Goal: Information Seeking & Learning: Learn about a topic

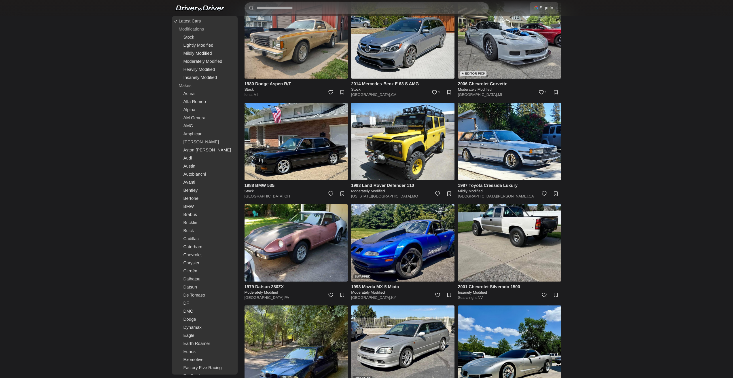
scroll to position [461, 0]
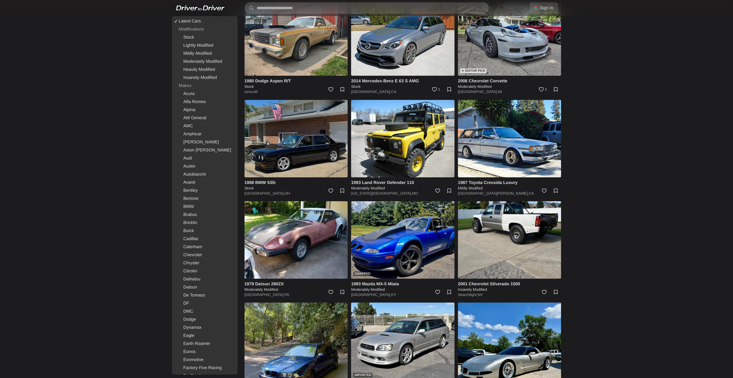
click at [318, 134] on img at bounding box center [295, 138] width 103 height 77
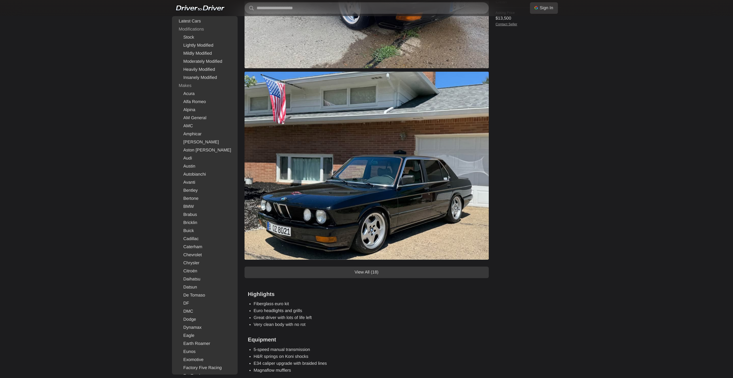
scroll to position [374, 0]
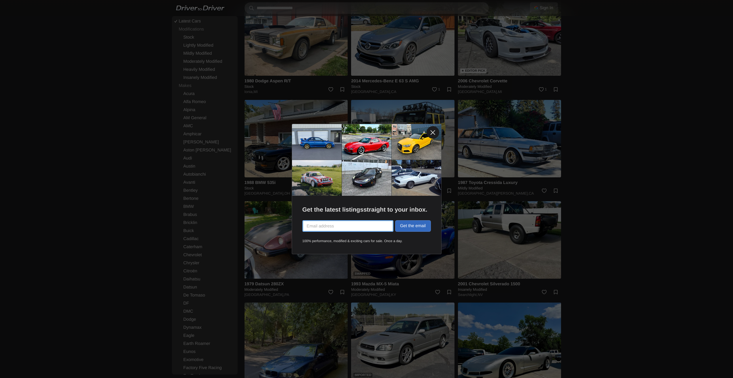
scroll to position [518, 0]
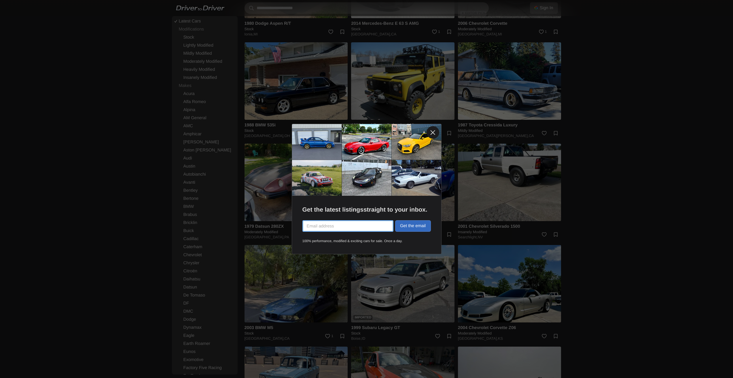
click at [434, 135] on link at bounding box center [432, 132] width 13 height 13
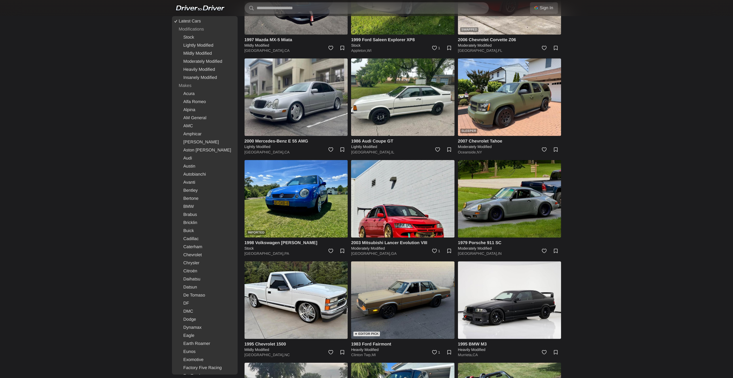
scroll to position [2131, 0]
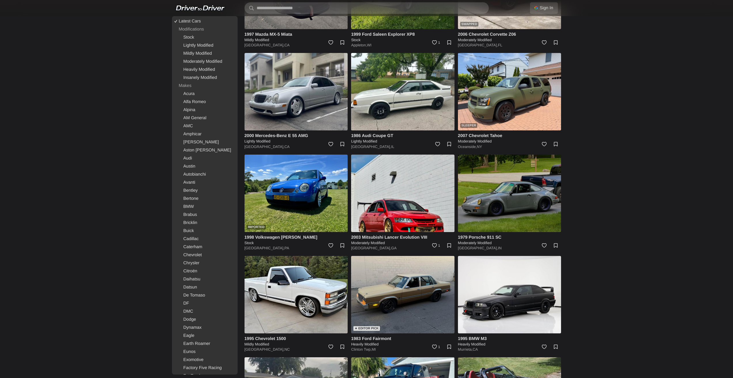
click at [510, 199] on img at bounding box center [509, 193] width 103 height 77
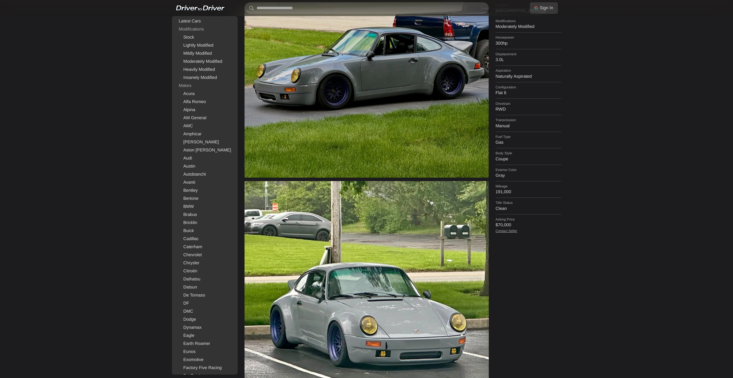
scroll to position [86, 0]
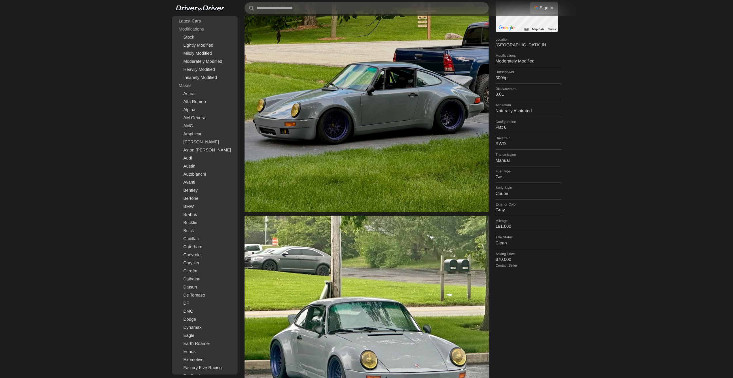
drag, startPoint x: 402, startPoint y: 172, endPoint x: 403, endPoint y: 168, distance: 4.1
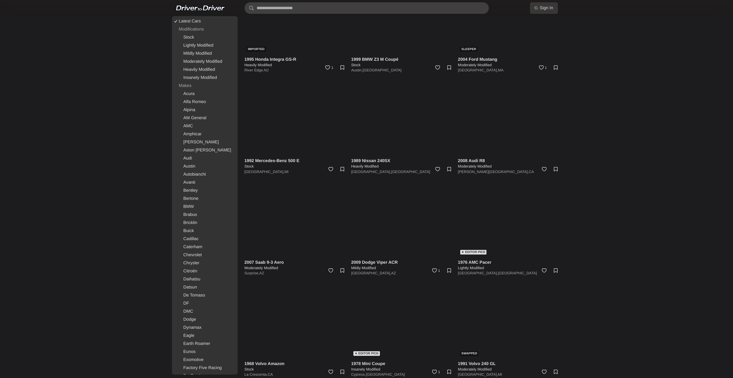
scroll to position [4957, 0]
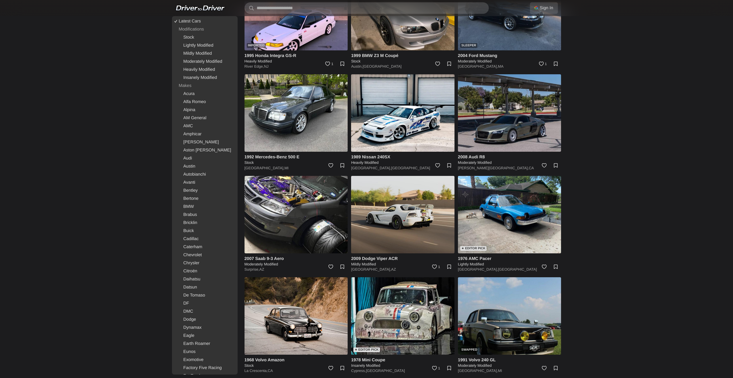
click at [419, 201] on img at bounding box center [402, 214] width 103 height 77
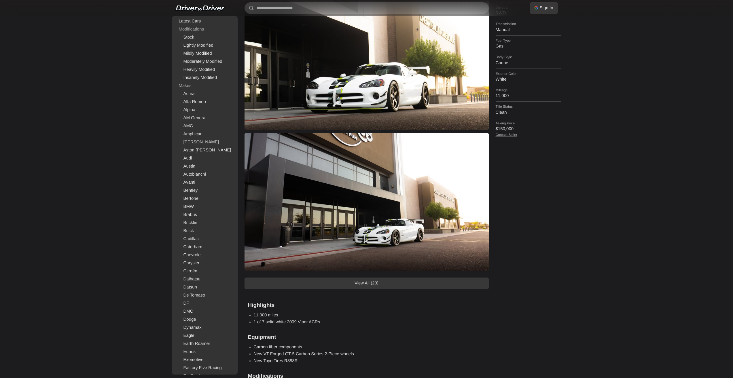
scroll to position [230, 0]
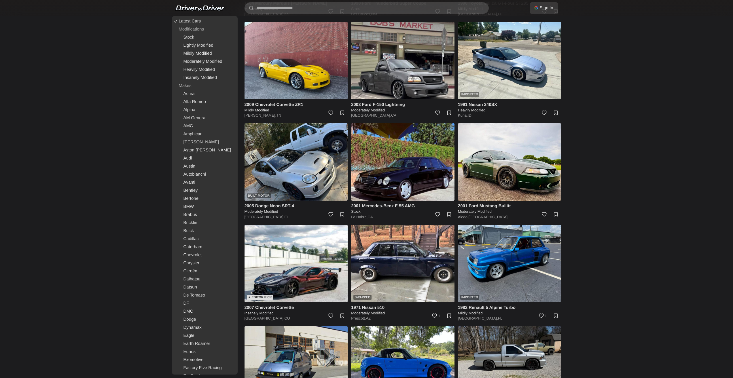
scroll to position [1271, 0]
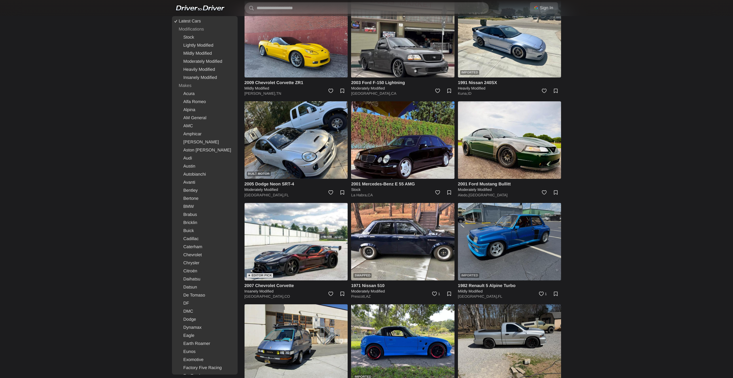
drag, startPoint x: 497, startPoint y: 150, endPoint x: 512, endPoint y: 245, distance: 95.5
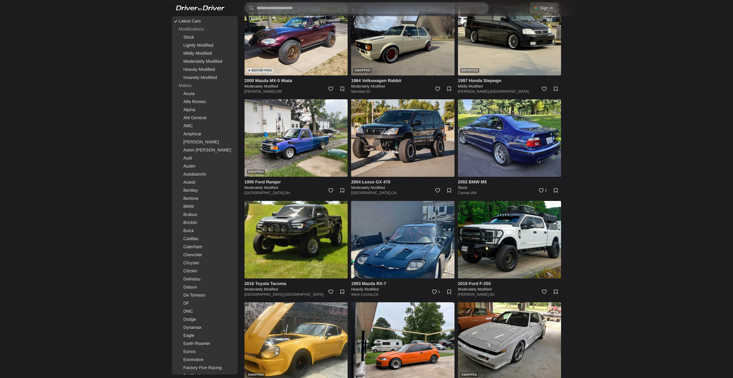
drag, startPoint x: 637, startPoint y: 225, endPoint x: 633, endPoint y: 259, distance: 34.7
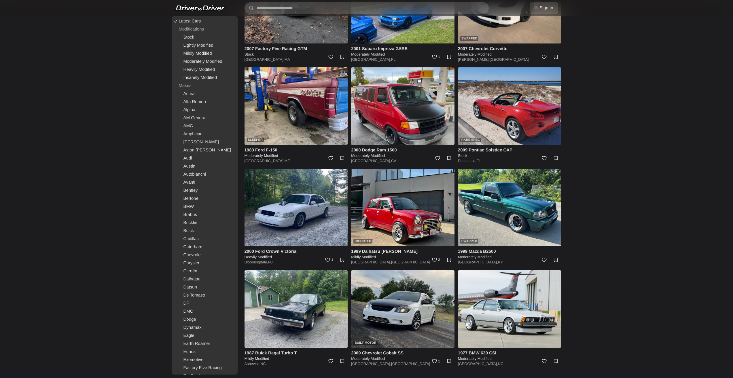
drag, startPoint x: 617, startPoint y: 192, endPoint x: 610, endPoint y: 328, distance: 136.1
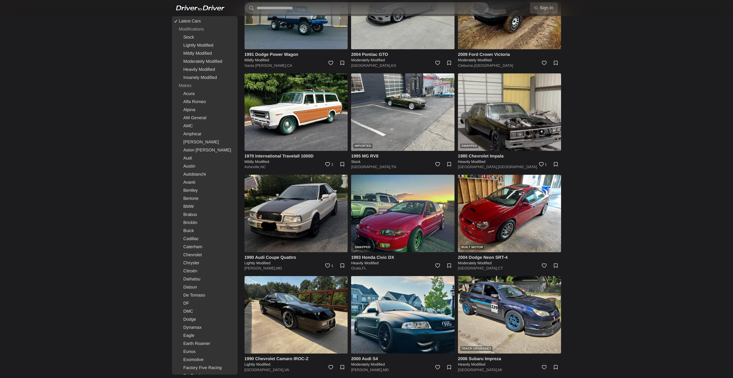
drag, startPoint x: 631, startPoint y: 211, endPoint x: 630, endPoint y: 330, distance: 118.6
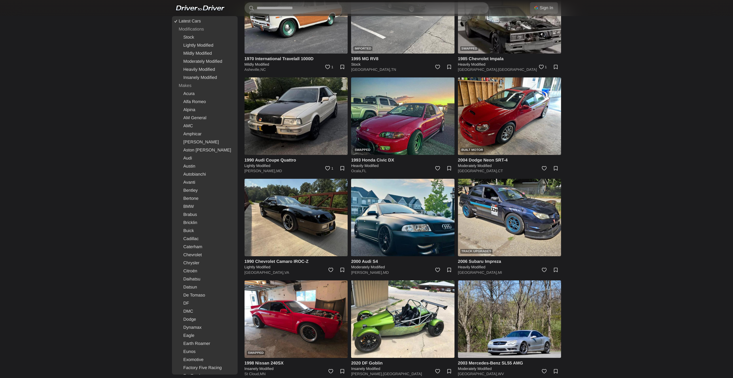
scroll to position [6290, 0]
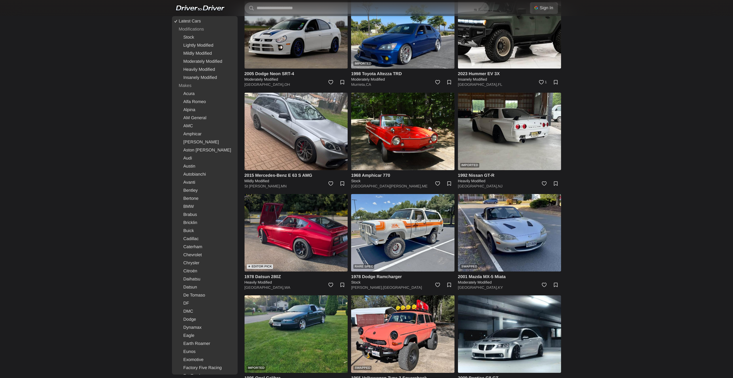
drag, startPoint x: 616, startPoint y: 176, endPoint x: 637, endPoint y: 268, distance: 94.4
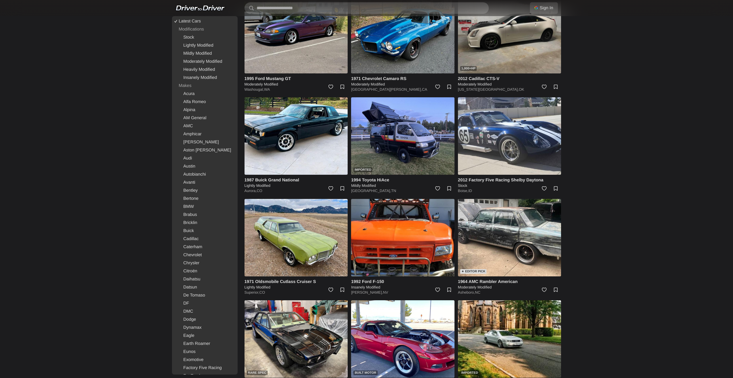
scroll to position [8283, 0]
